Goal: Entertainment & Leisure: Consume media (video, audio)

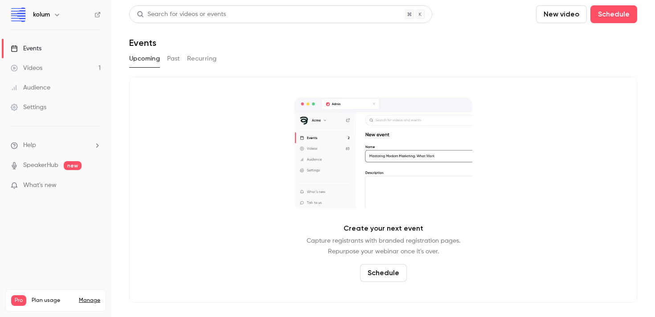
click at [59, 55] on link "Events" at bounding box center [55, 49] width 111 height 20
click at [61, 60] on link "Videos 1" at bounding box center [55, 68] width 111 height 20
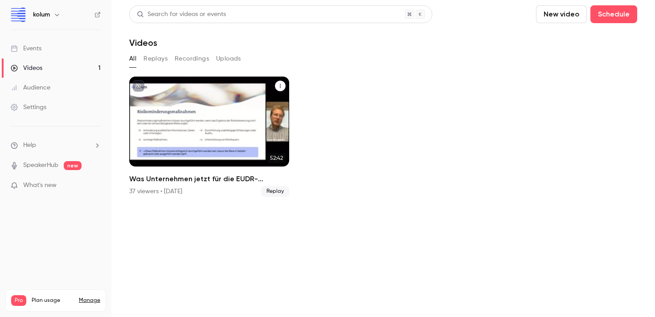
click at [226, 138] on div "Was Unternehmen jetzt für die EUDR-Compliance tun müssen + Live Q&A" at bounding box center [209, 122] width 160 height 90
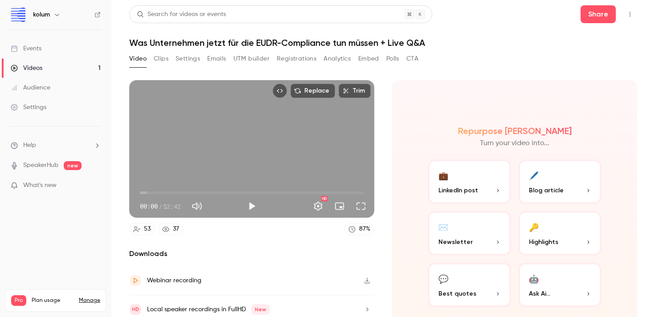
click at [164, 60] on button "Clips" at bounding box center [161, 59] width 15 height 14
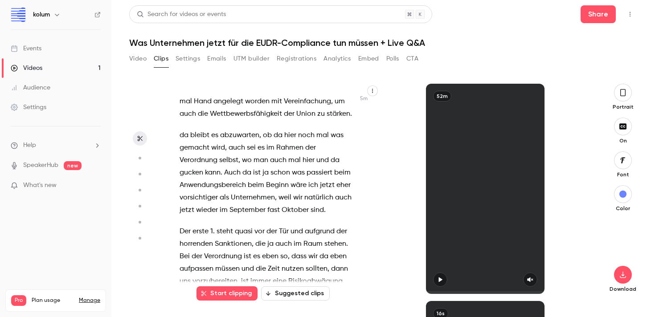
scroll to position [1751, 0]
click at [263, 185] on span "beim" at bounding box center [256, 185] width 16 height 12
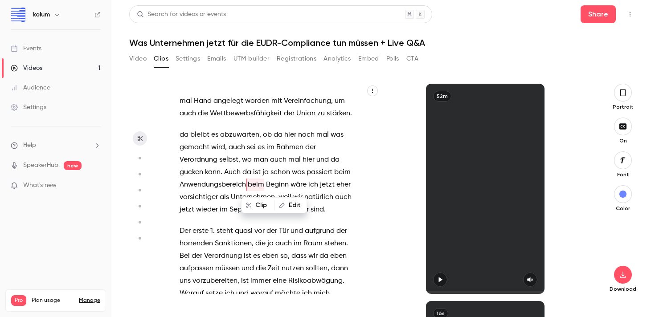
scroll to position [1742, 0]
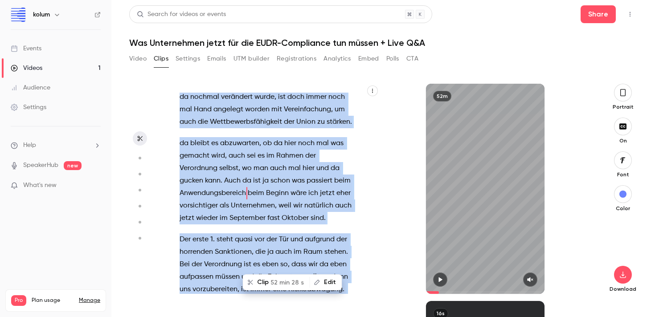
type input "*"
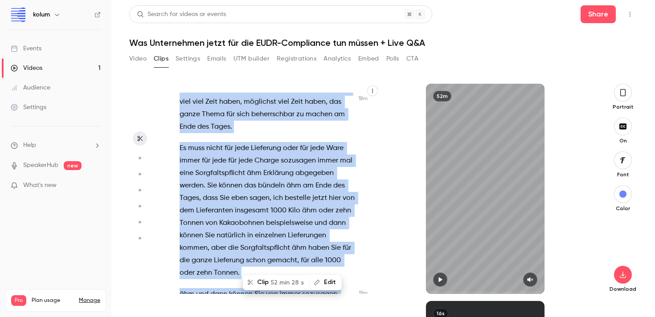
scroll to position [6280, 0]
